Goal: Information Seeking & Learning: Understand process/instructions

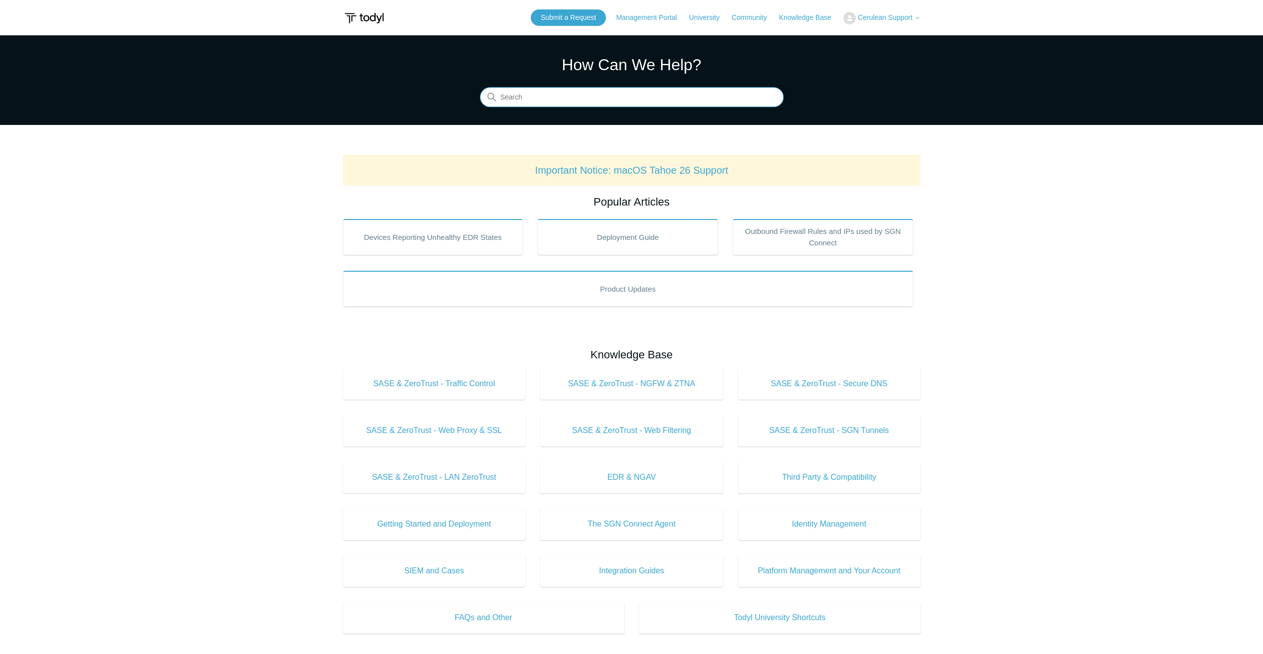
drag, startPoint x: 540, startPoint y: 90, endPoint x: 536, endPoint y: 94, distance: 6.3
click at [540, 90] on input "Search" at bounding box center [632, 98] width 304 height 20
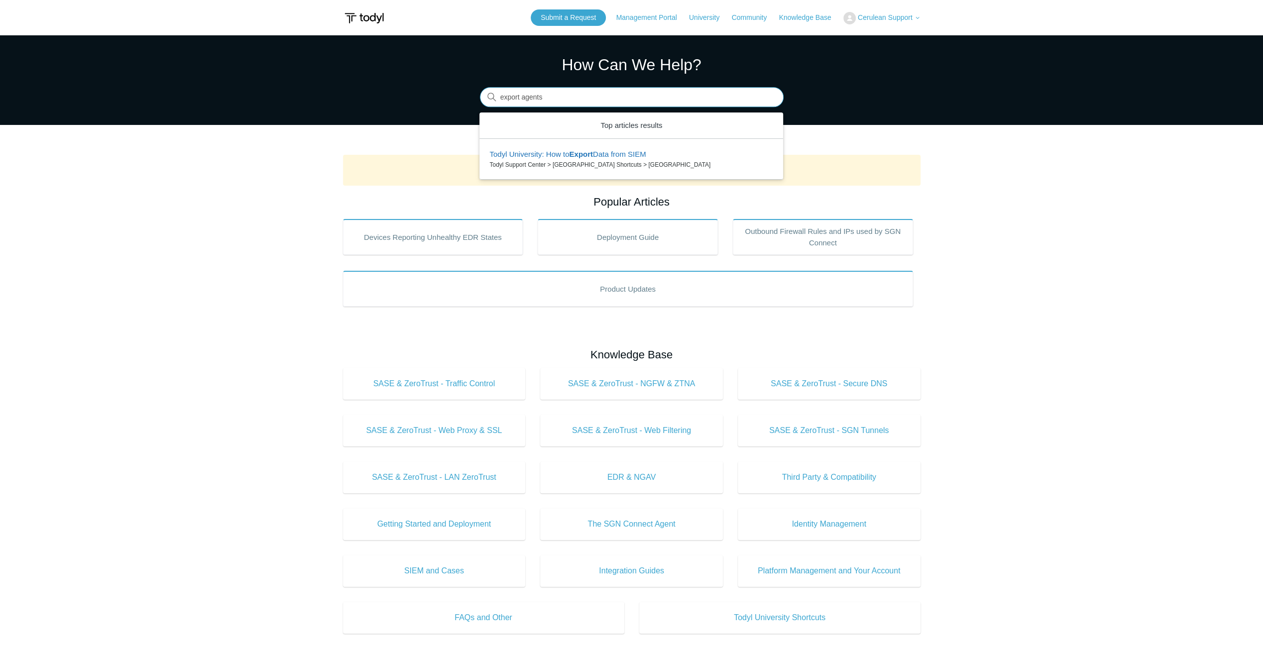
type input "export agents"
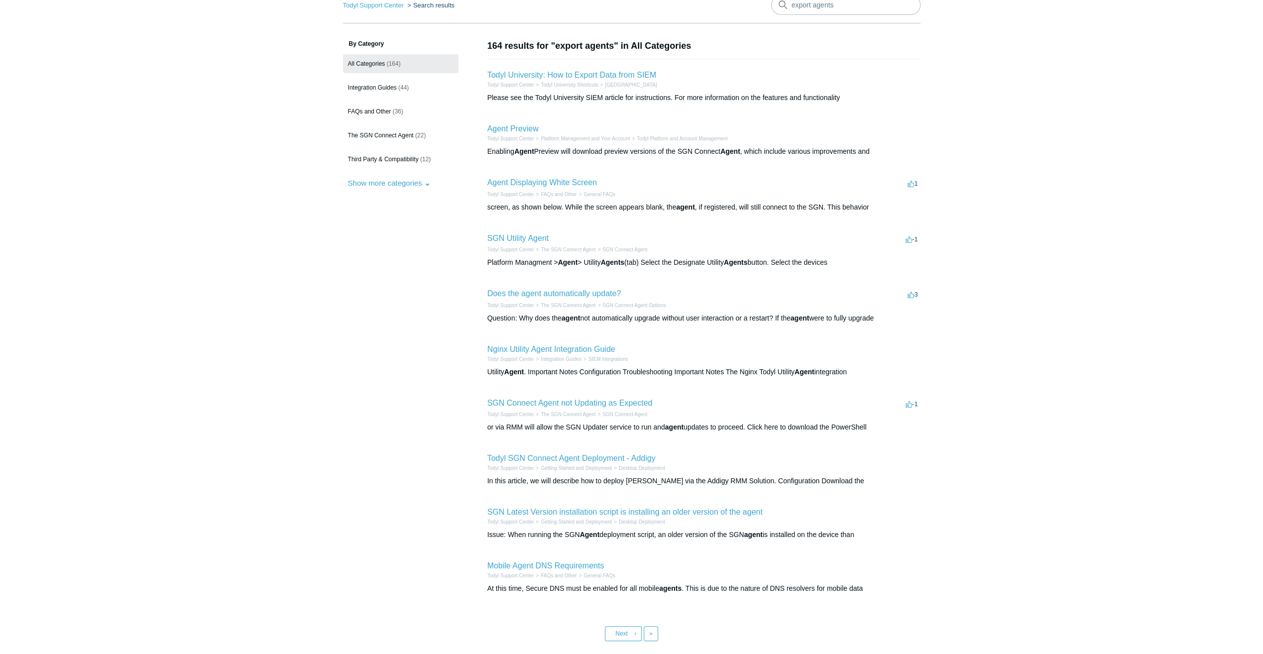
scroll to position [6, 0]
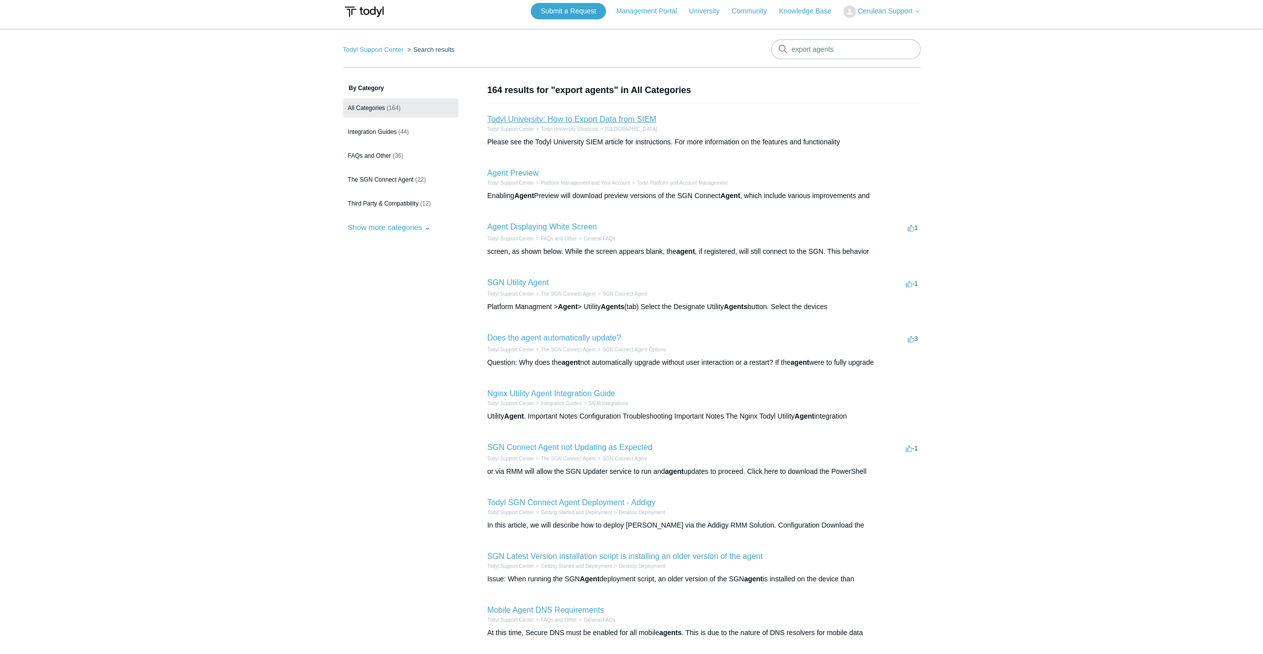
click at [571, 117] on link "Todyl University: How to Export Data from SIEM" at bounding box center [571, 119] width 169 height 8
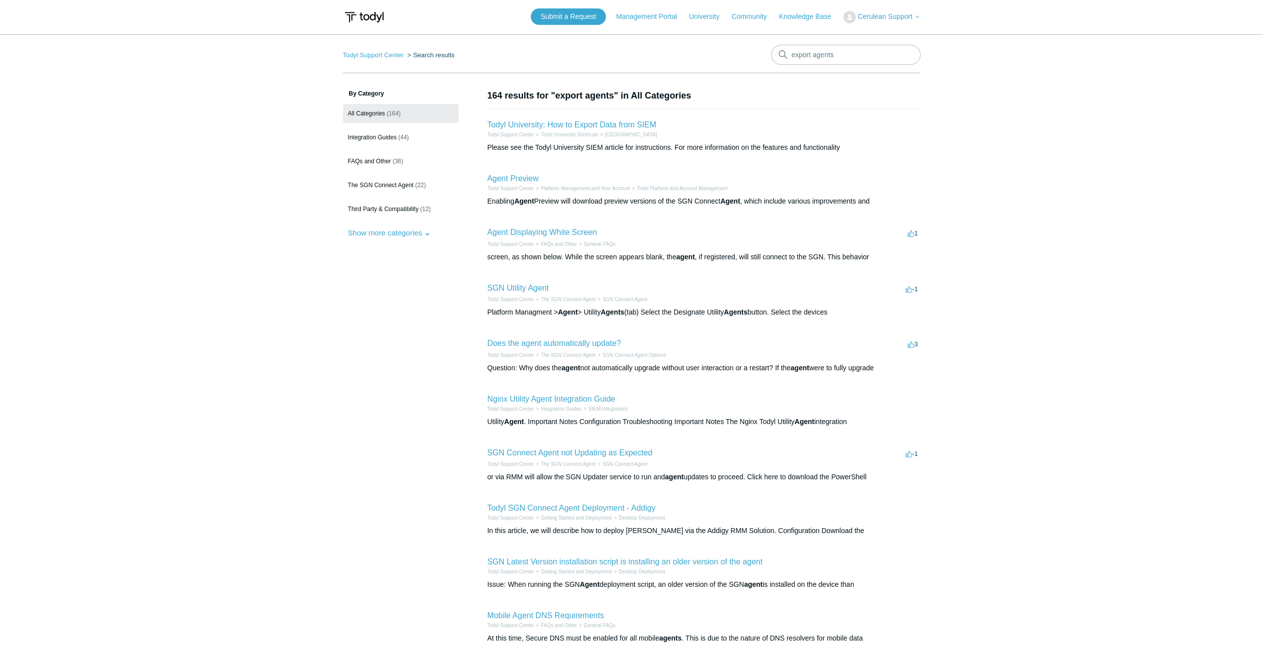
scroll to position [0, 0]
